Goal: Find contact information: Find contact information

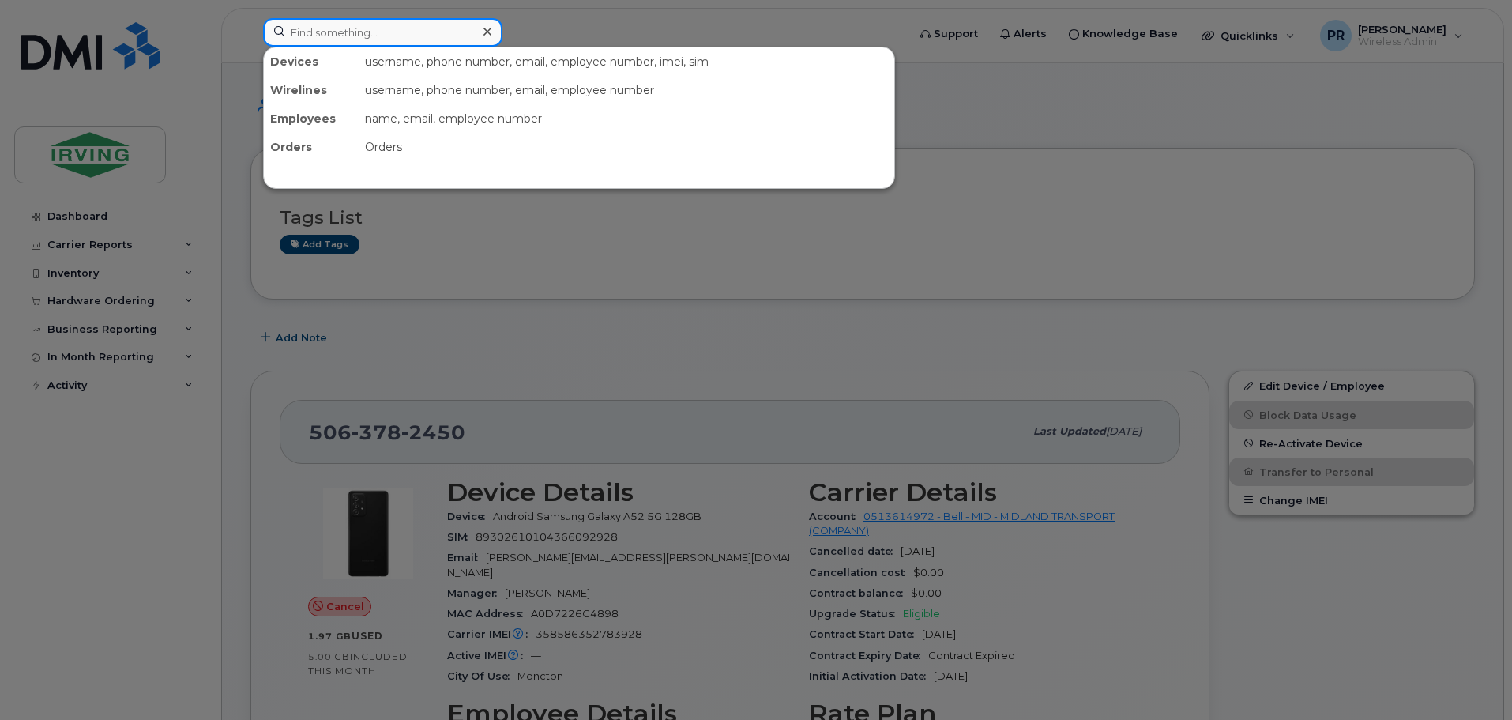
click at [374, 44] on input at bounding box center [382, 32] width 239 height 28
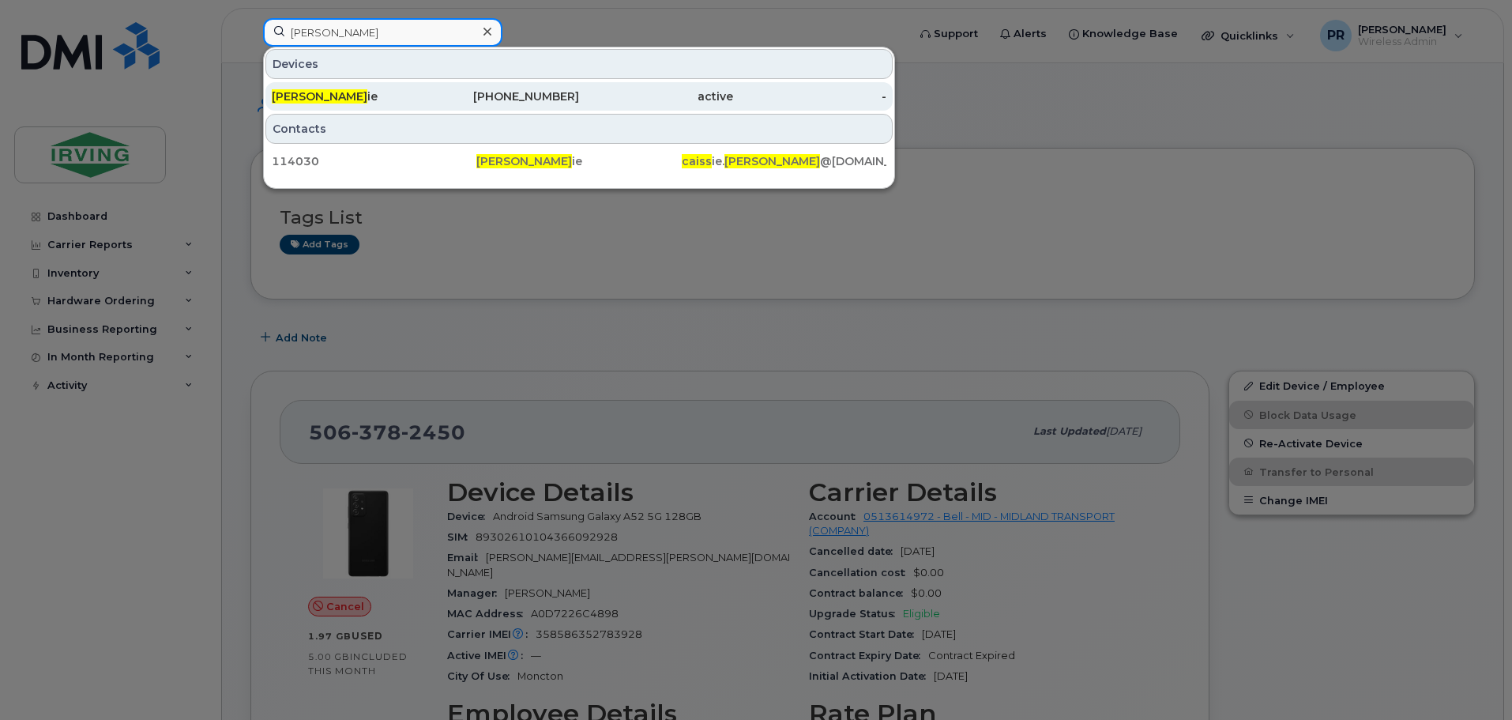
type input "scott caiss"
click at [354, 96] on div "Scott Caiss ie" at bounding box center [349, 96] width 154 height 16
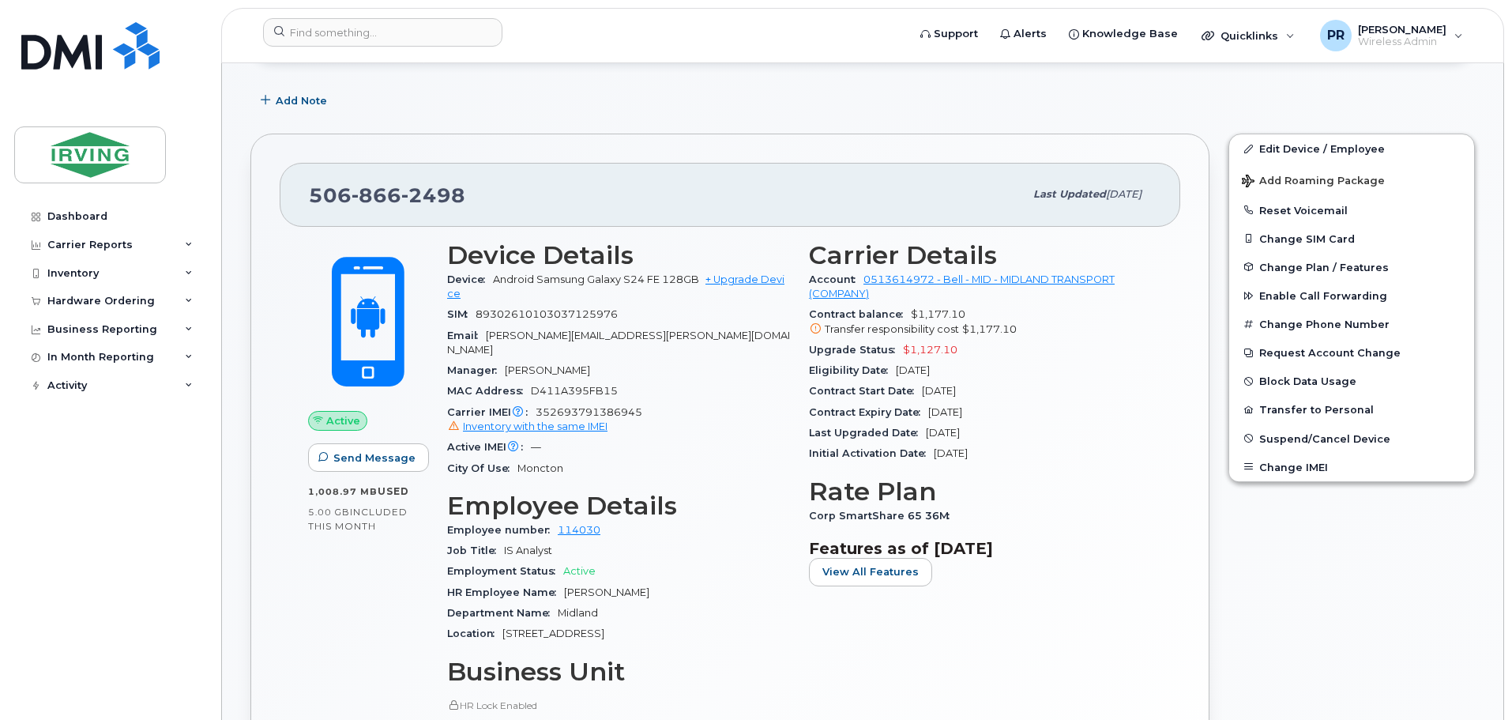
scroll to position [158, 0]
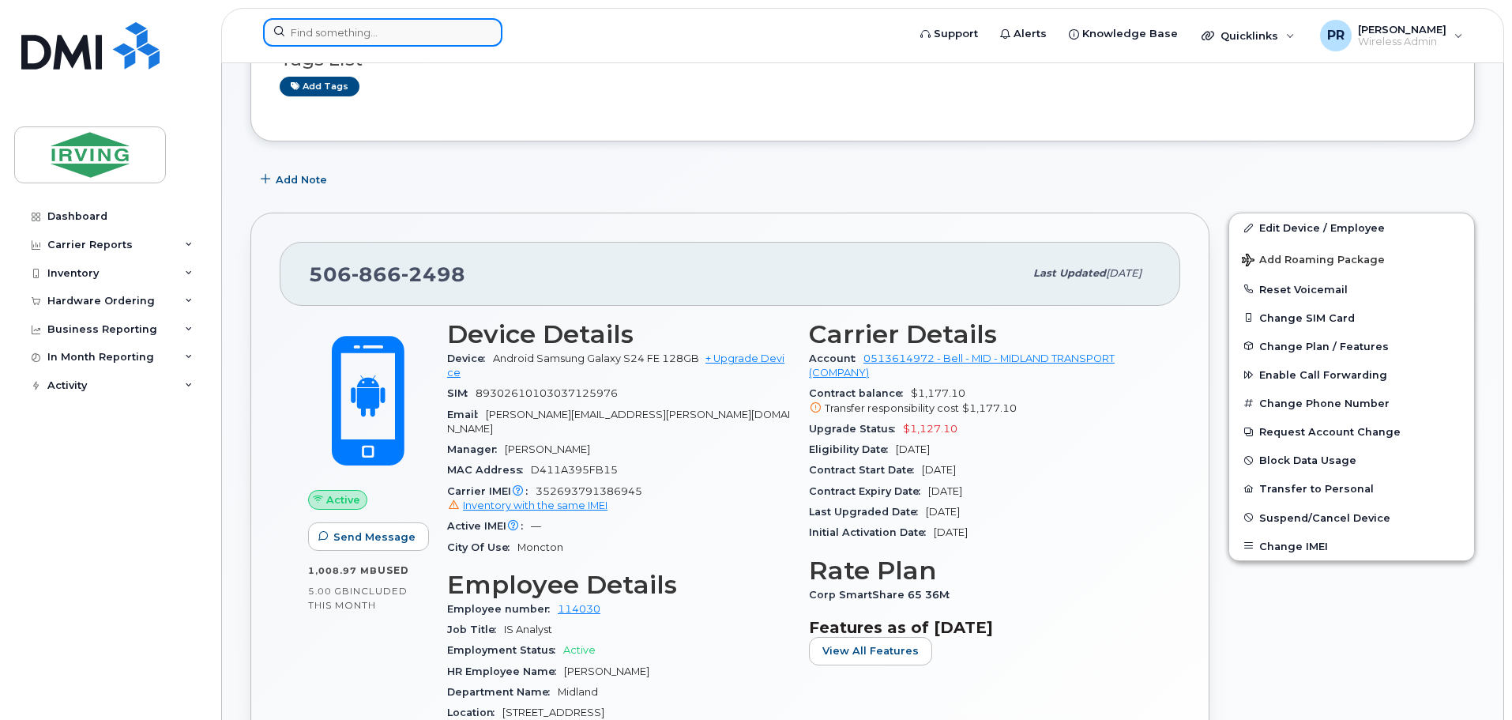
click at [392, 36] on input at bounding box center [382, 32] width 239 height 28
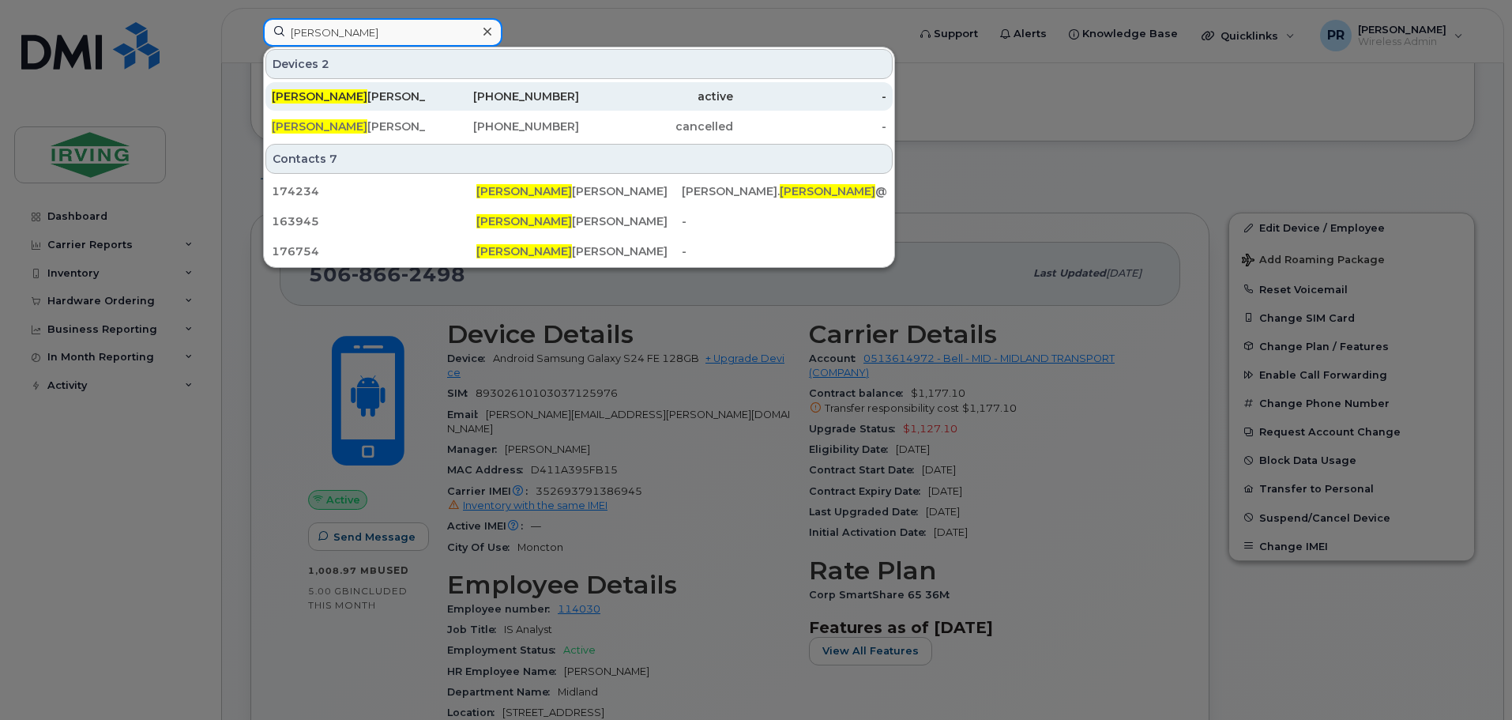
type input "[PERSON_NAME]"
click at [446, 100] on div "506-377-4543" at bounding box center [503, 96] width 154 height 16
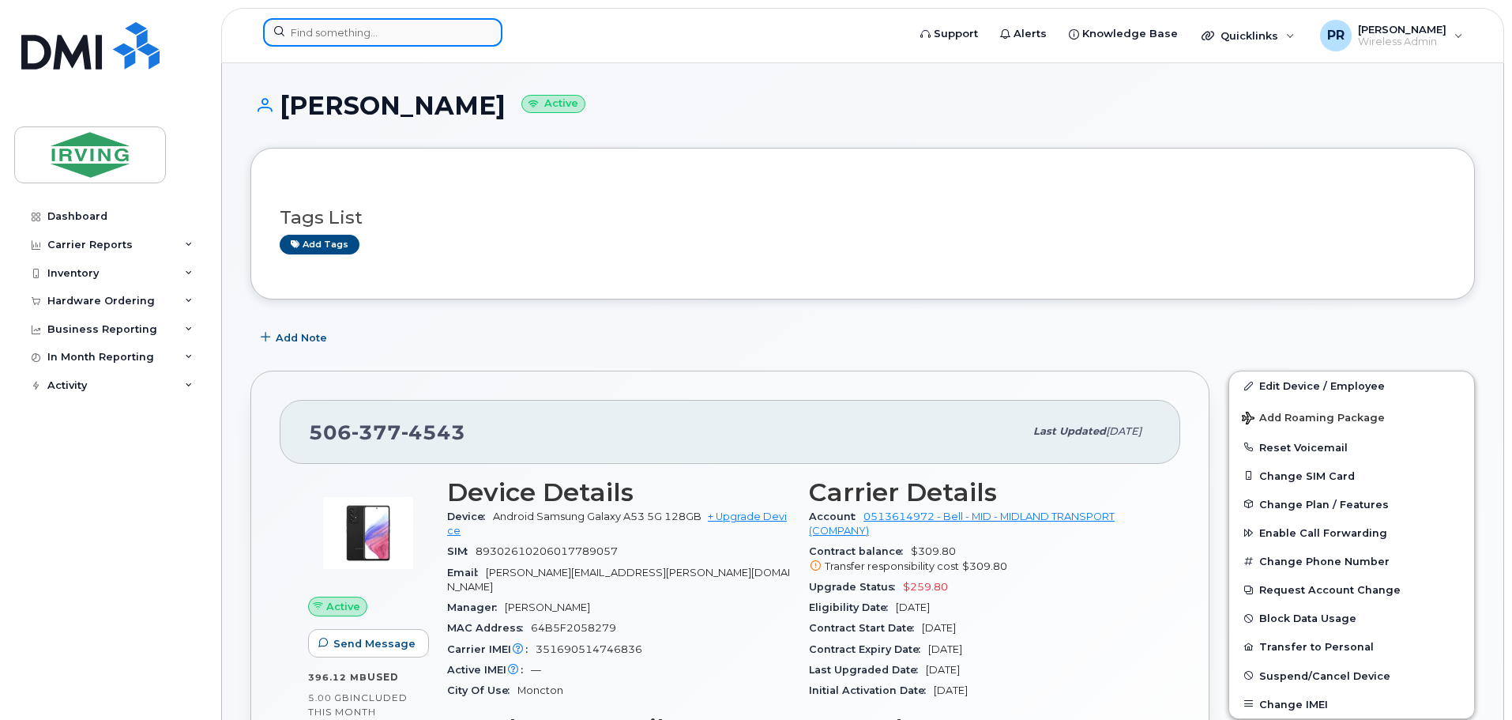
click at [341, 32] on input at bounding box center [382, 32] width 239 height 28
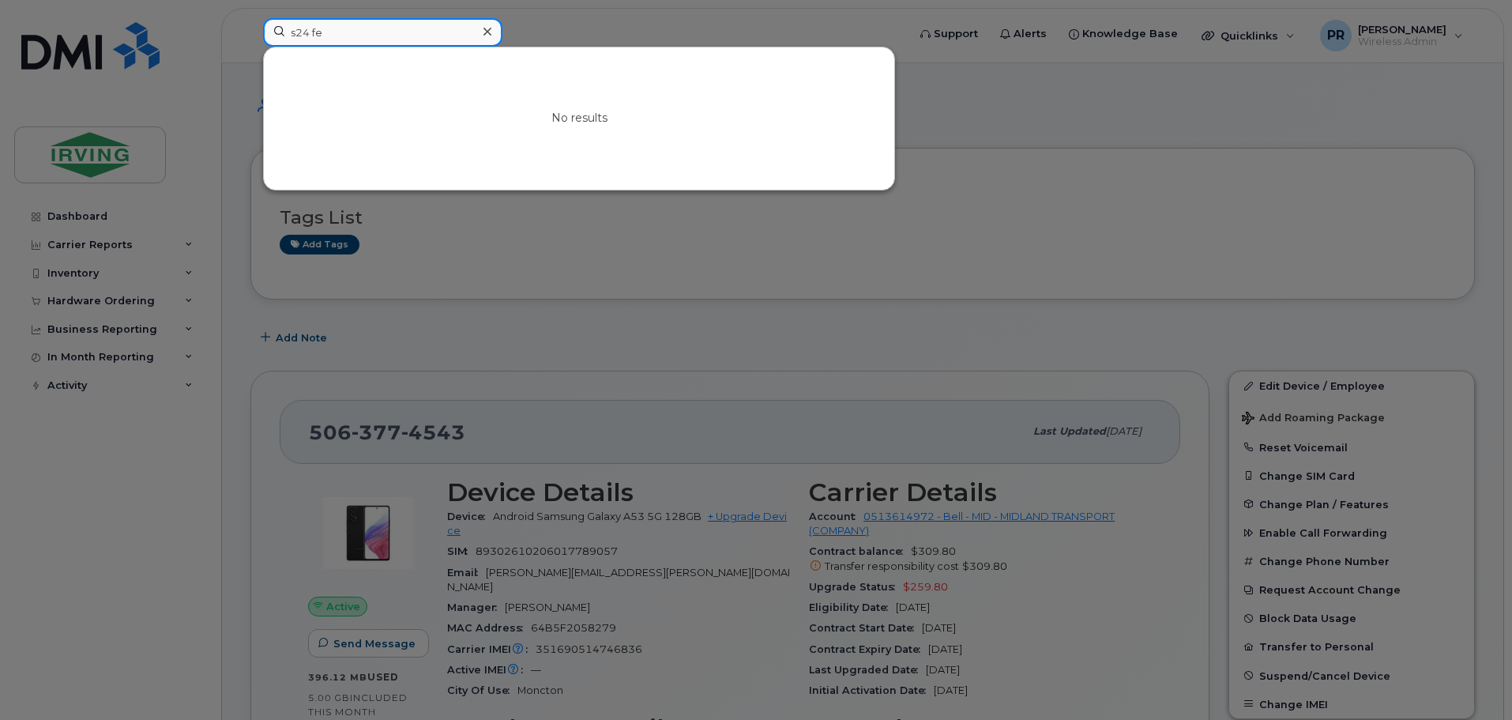
type input "s24 fe"
click at [957, 110] on div at bounding box center [756, 360] width 1512 height 720
